Goal: Transaction & Acquisition: Purchase product/service

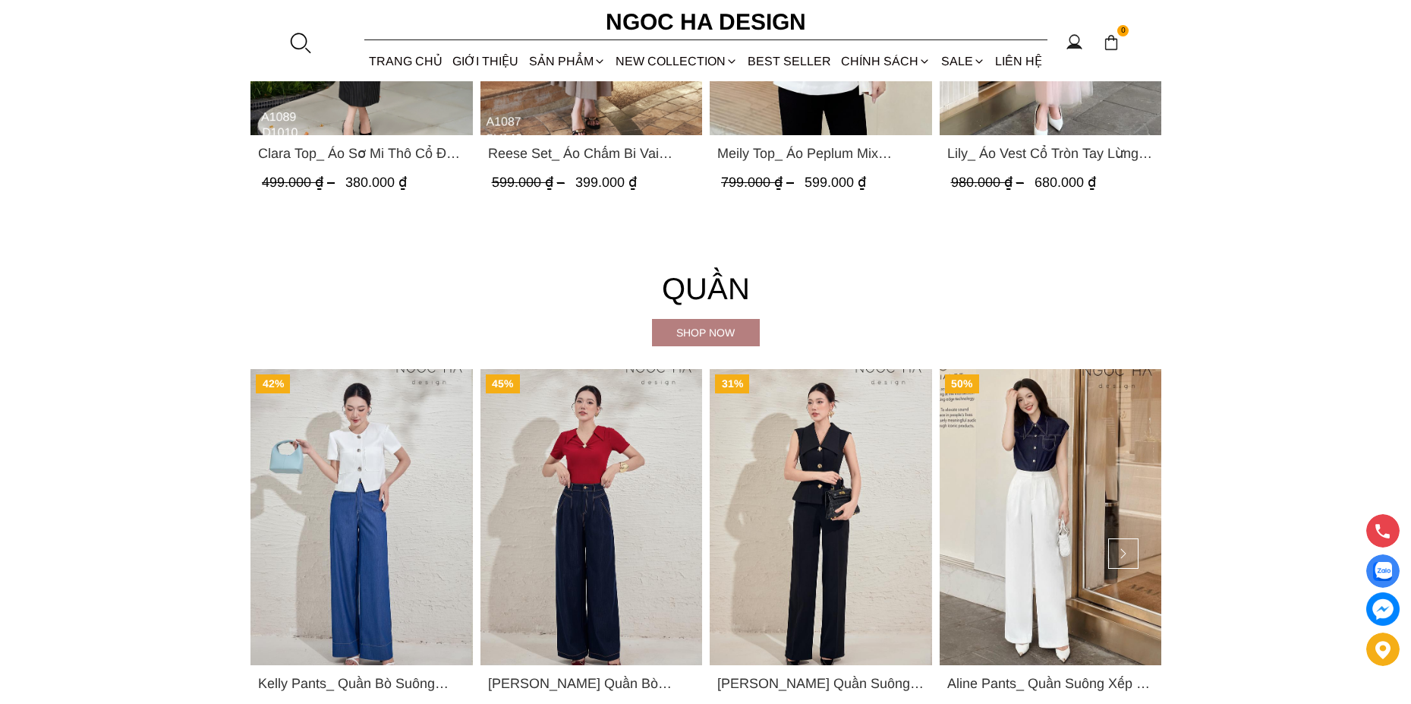
scroll to position [2581, 0]
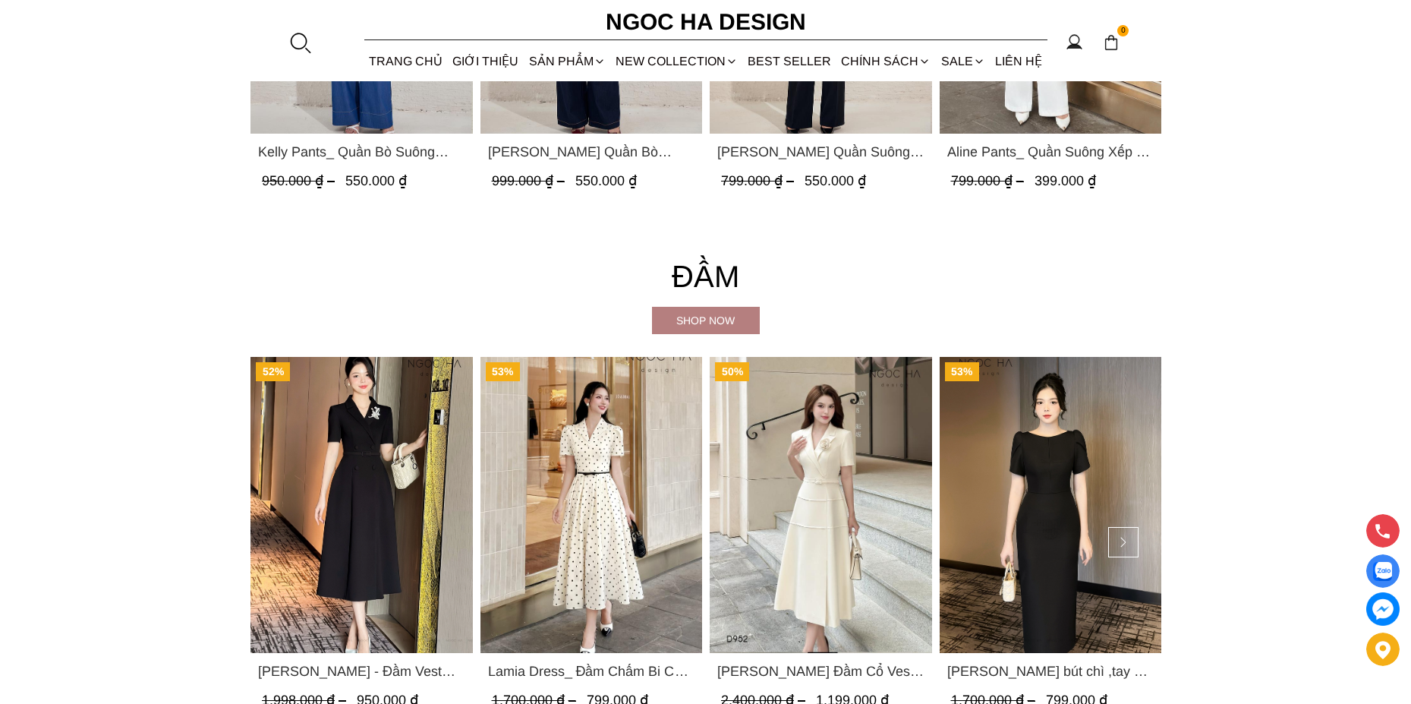
click at [698, 317] on div "Shop now" at bounding box center [706, 320] width 108 height 17
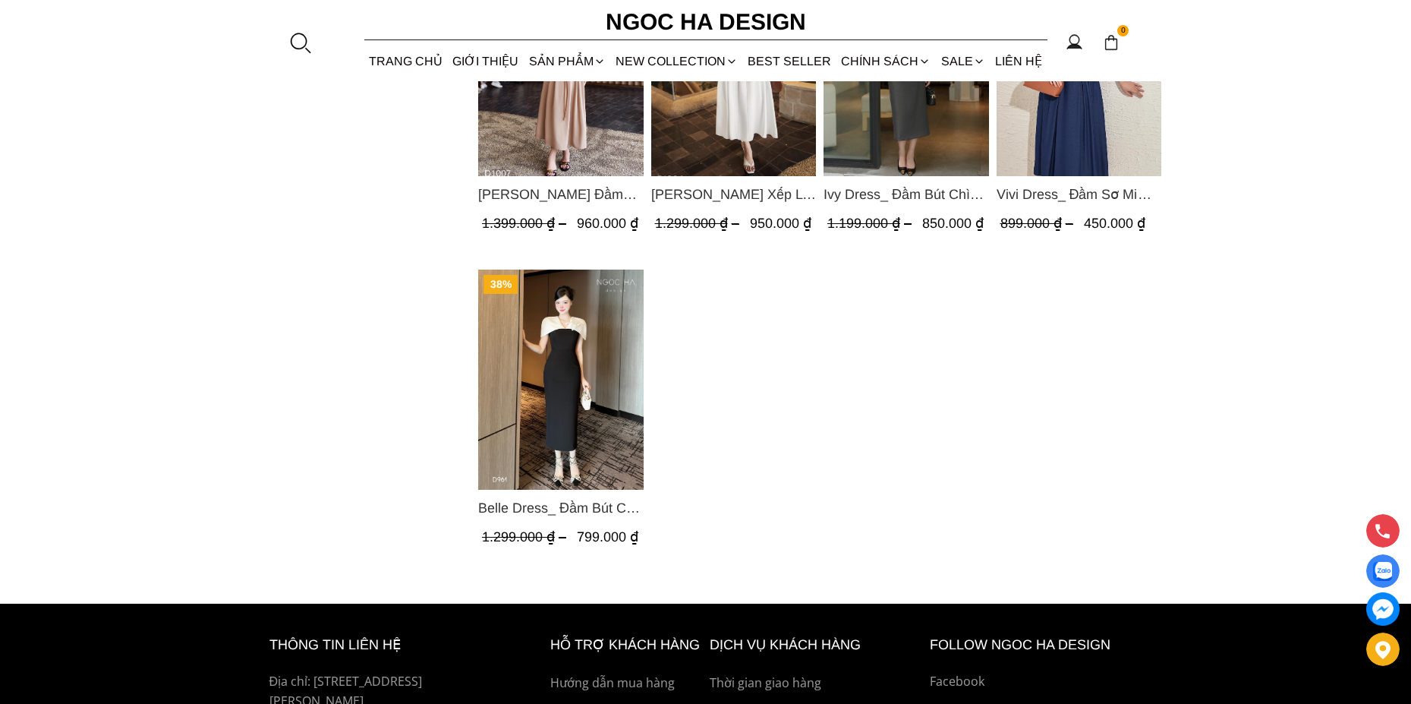
scroll to position [1518, 0]
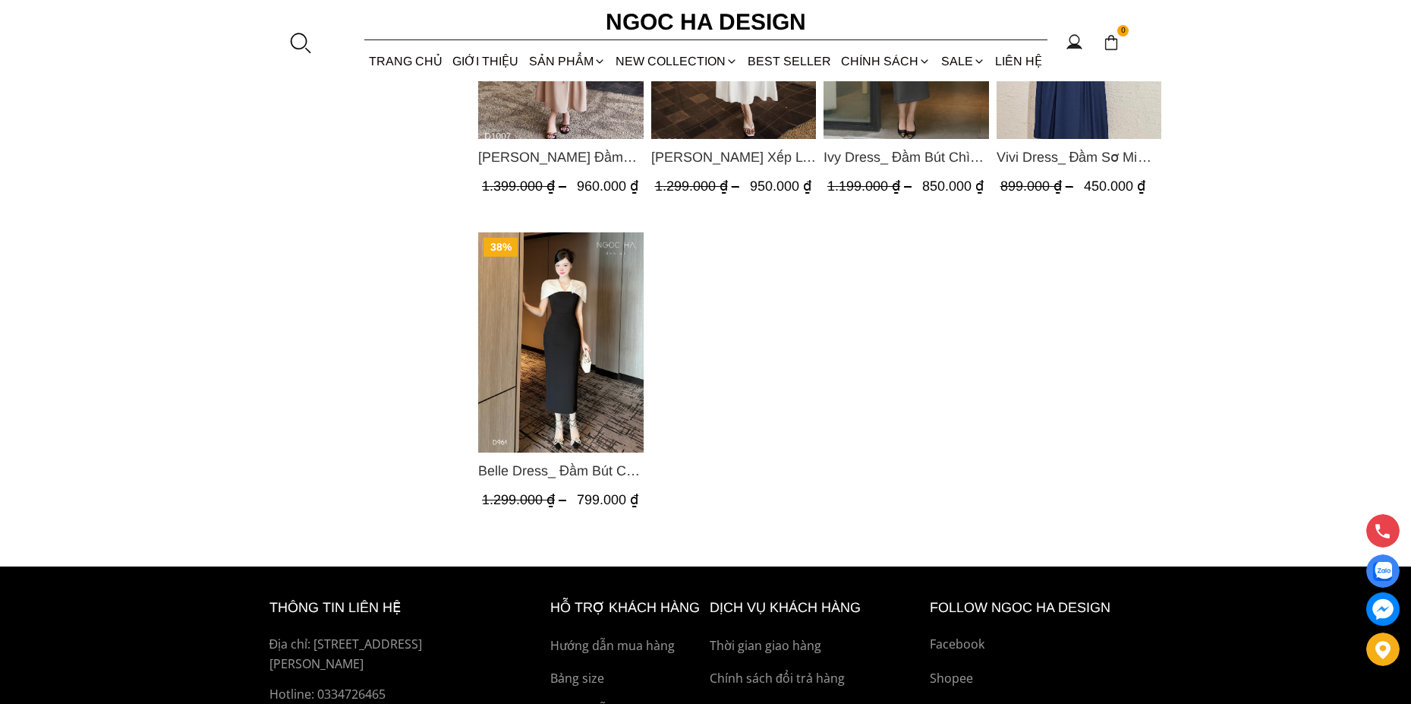
click at [557, 345] on img "Product image - Belle Dress_ Đầm Bút Chì Đen Phối Choàng Vai May Ly Màu Trắng K…" at bounding box center [560, 342] width 165 height 220
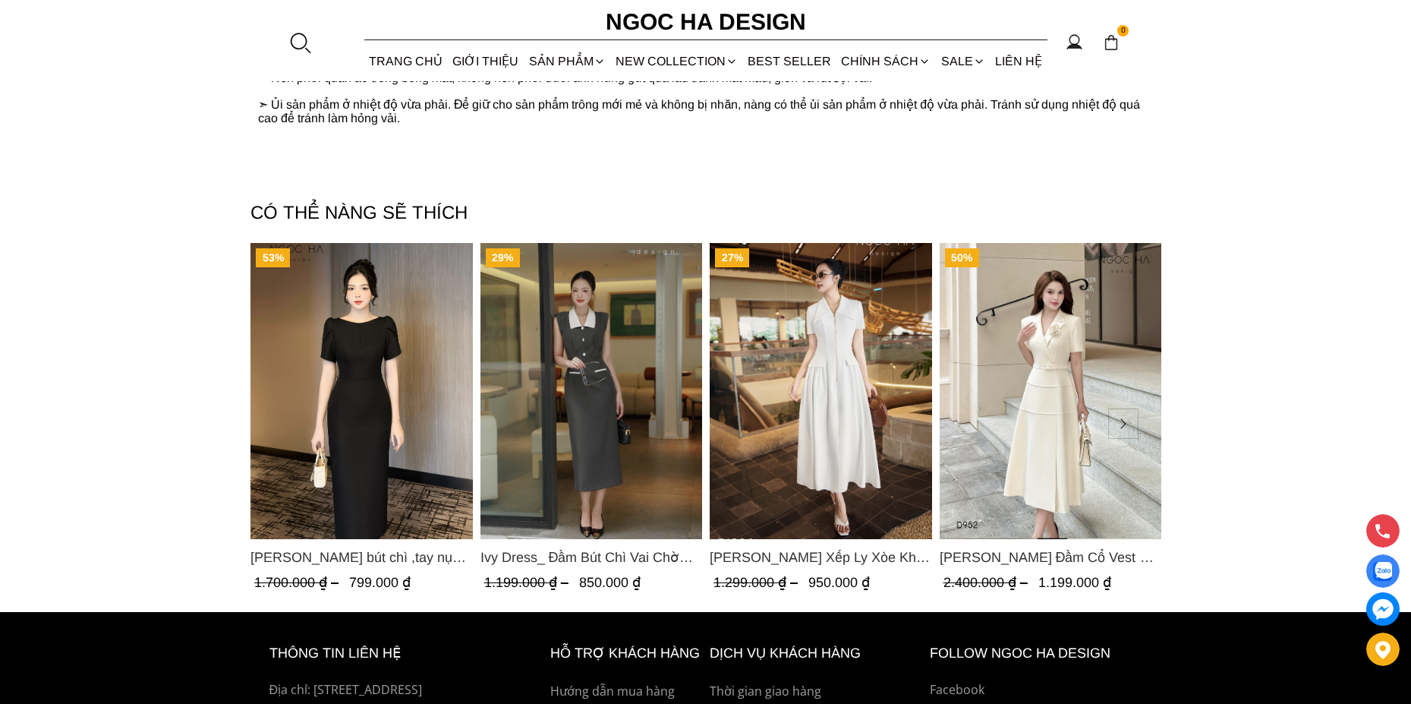
scroll to position [4403, 0]
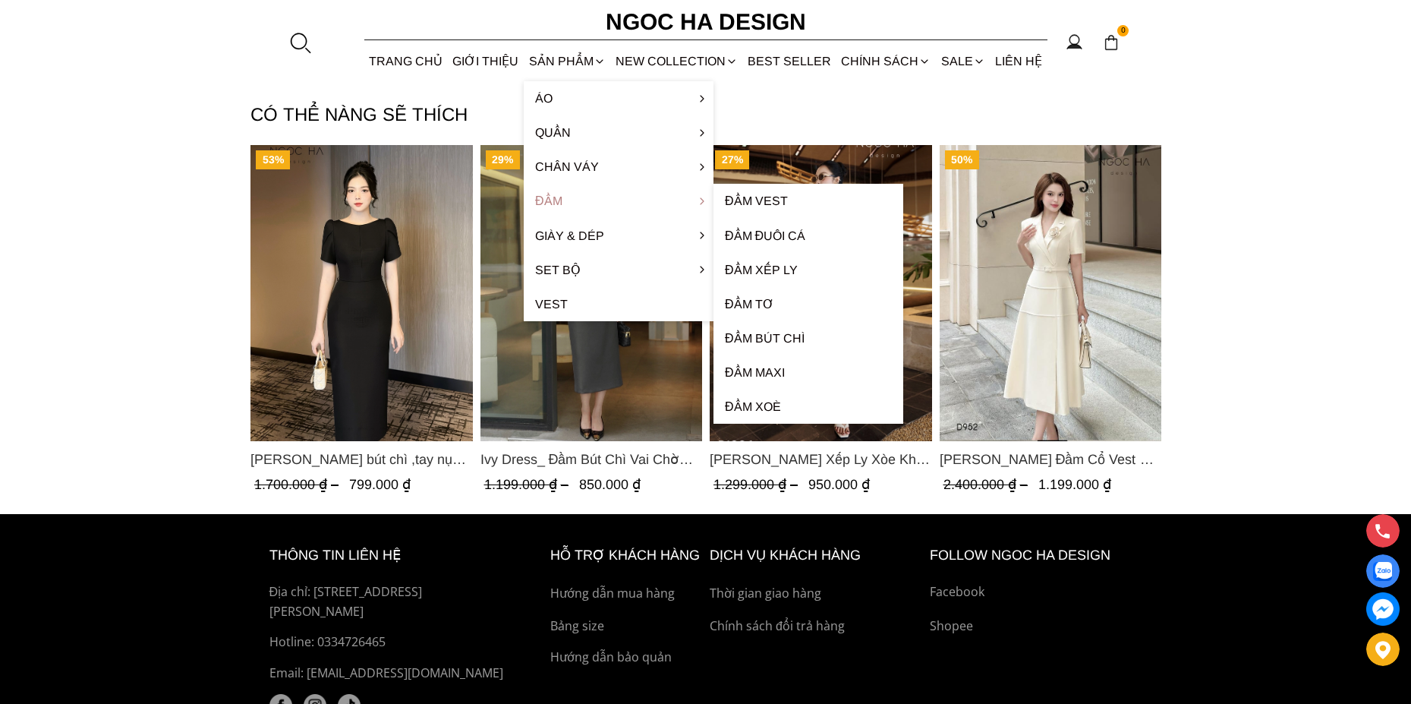
click at [553, 202] on link "Đầm" at bounding box center [619, 201] width 190 height 34
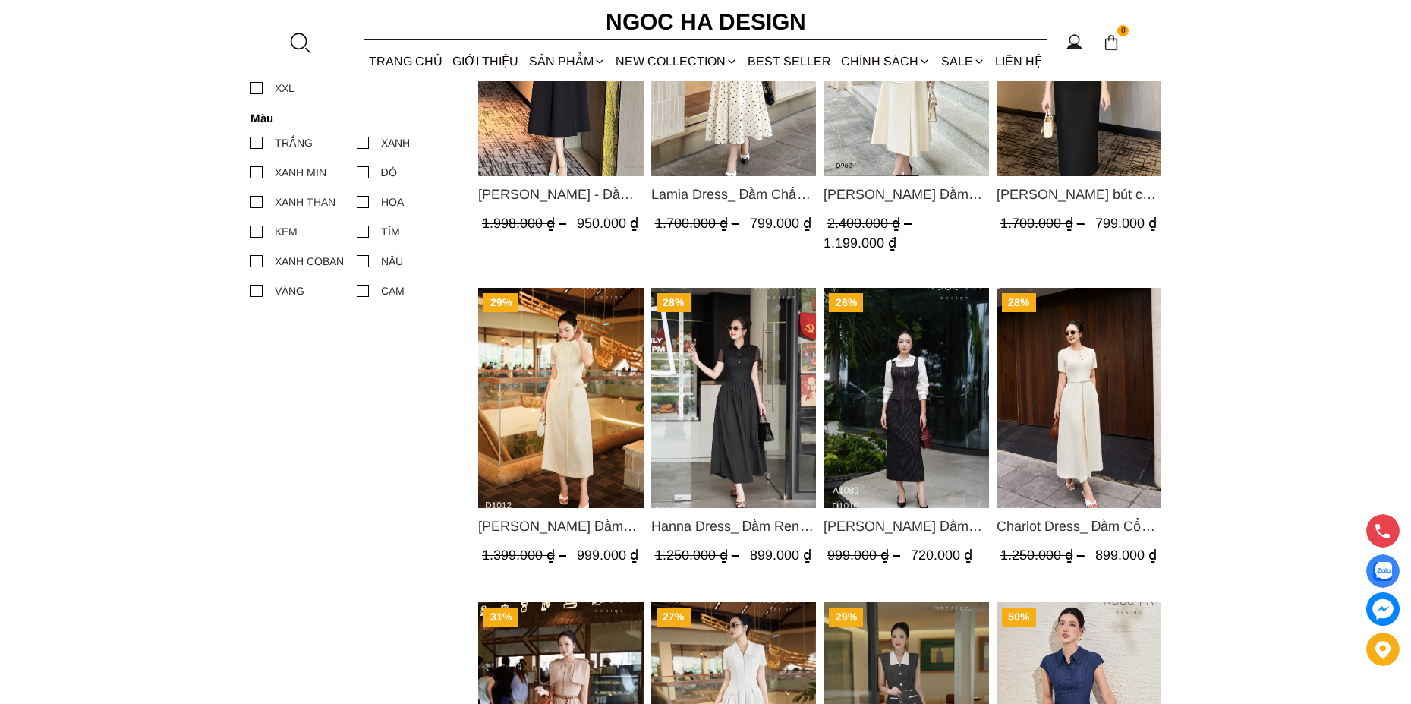
scroll to position [304, 0]
